Goal: Information Seeking & Learning: Learn about a topic

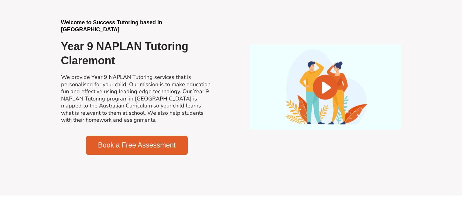
scroll to position [411, 0]
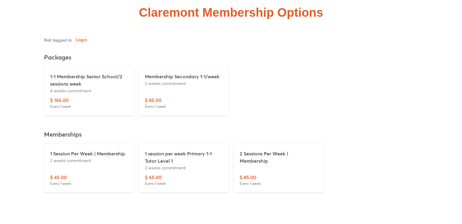
scroll to position [1484, 0]
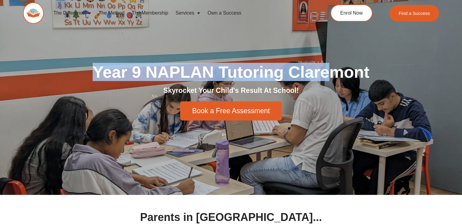
click at [343, 67] on div "Year 9 NAPLAN Tutoring Claremont Skyrocket Your Child's Result At School! Book …" at bounding box center [231, 92] width 347 height 63
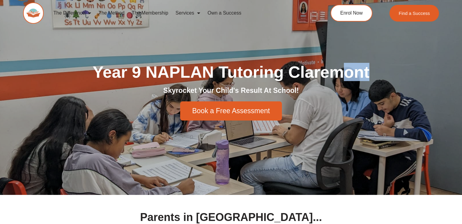
drag, startPoint x: 375, startPoint y: 74, endPoint x: 389, endPoint y: 74, distance: 14.9
click at [389, 74] on h1 "Year 9 NAPLAN Tutoring Claremont" at bounding box center [231, 72] width 340 height 16
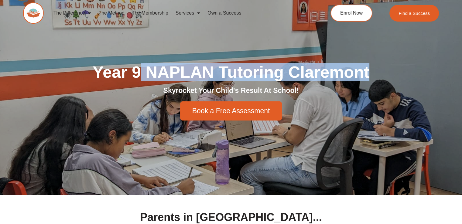
drag, startPoint x: 389, startPoint y: 74, endPoint x: 123, endPoint y: 59, distance: 267.1
click at [123, 59] on div "Year 9 NAPLAN Tutoring Claremont Skyrocket Your Child's Result At School! Book …" at bounding box center [231, 92] width 347 height 206
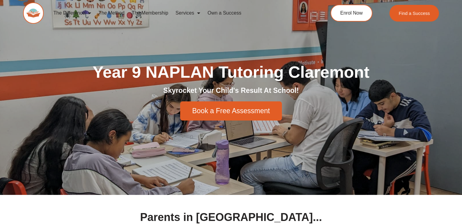
click at [292, 223] on h1 "Parents in Claremont..." at bounding box center [231, 217] width 187 height 11
